Goal: Transaction & Acquisition: Purchase product/service

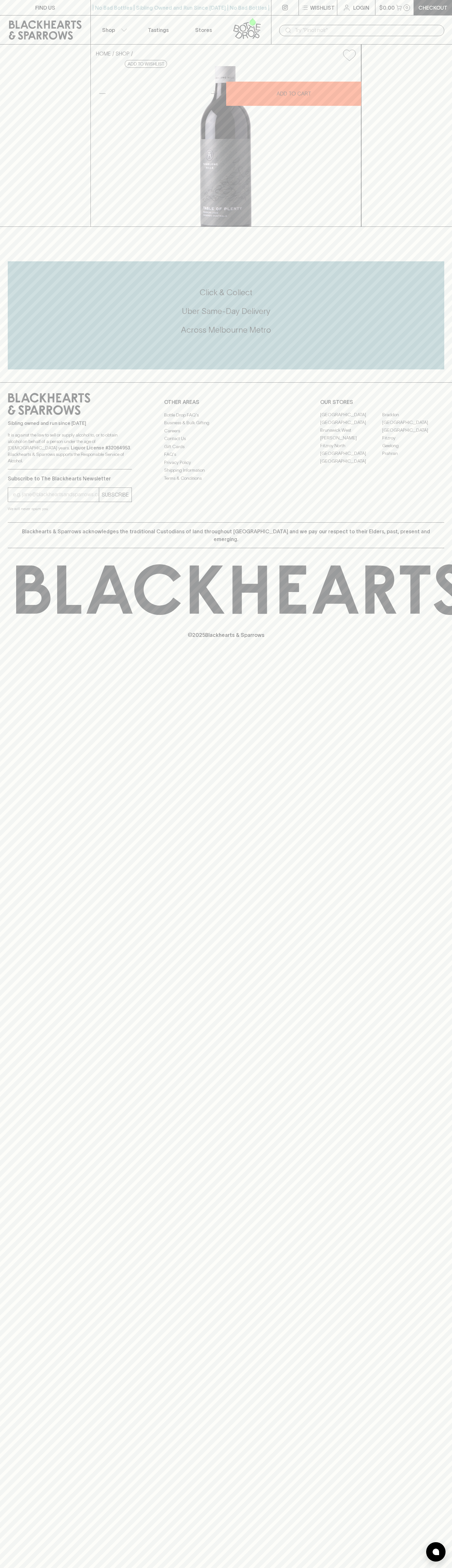
click at [62, 18] on link at bounding box center [45, 30] width 90 height 29
click at [434, 1567] on html "FIND US | No Bad Bottles | Sibling Owned and Run Since [DATE] | No Bad Bottles …" at bounding box center [226, 784] width 452 height 1568
click at [100, 1567] on html "FIND US | No Bad Bottles | Sibling Owned and Run Since [DATE] | No Bad Bottles …" at bounding box center [226, 784] width 452 height 1568
click at [13, 1490] on div "FIND US | No Bad Bottles | Sibling Owned and Run Since [DATE] | No Bad Bottles …" at bounding box center [226, 784] width 452 height 1568
